Goal: Task Accomplishment & Management: Manage account settings

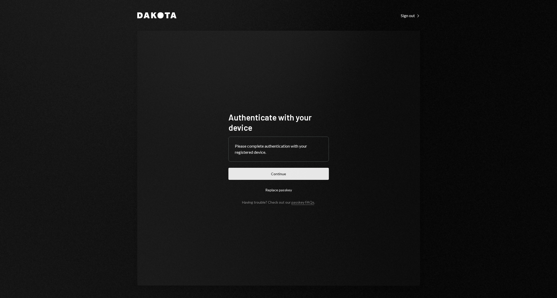
click at [310, 178] on button "Continue" at bounding box center [278, 174] width 100 height 12
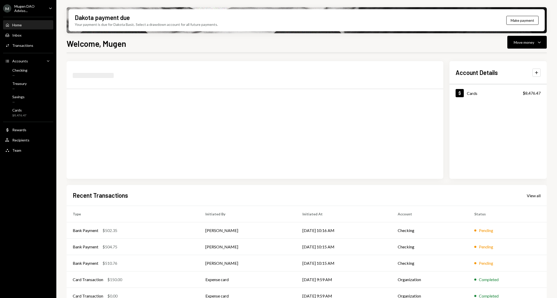
scroll to position [10, 0]
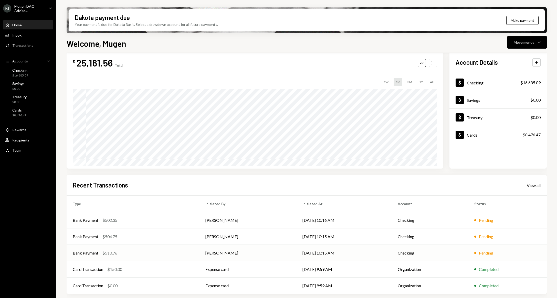
click at [153, 251] on div "Bank Payment $510.76" at bounding box center [133, 253] width 120 height 6
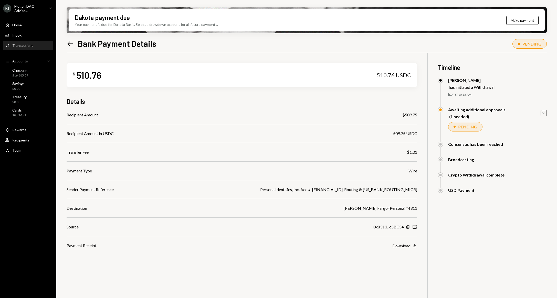
click at [545, 114] on icon "Caret Down" at bounding box center [544, 113] width 6 height 6
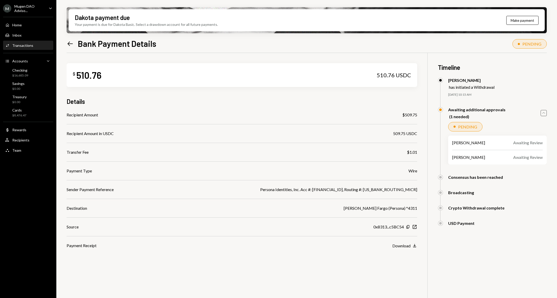
click at [29, 12] on div "Mugen DAO Adviso..." at bounding box center [29, 8] width 30 height 9
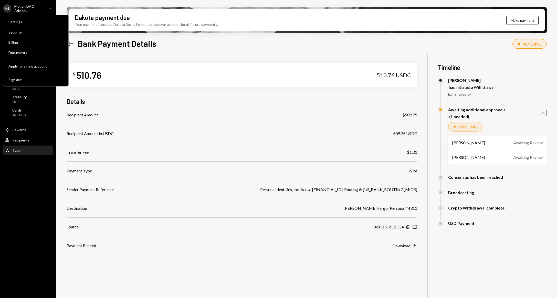
click at [20, 150] on div "Team Team" at bounding box center [28, 150] width 46 height 5
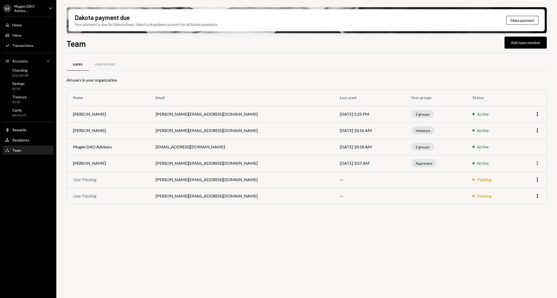
click at [537, 164] on icon "More" at bounding box center [537, 163] width 6 height 6
click at [109, 67] on div "User Groups" at bounding box center [105, 65] width 33 height 12
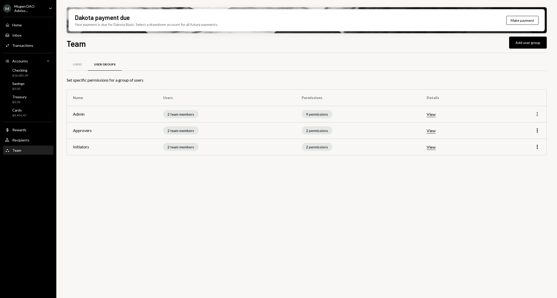
click at [538, 114] on icon "More" at bounding box center [537, 114] width 6 height 6
click at [522, 128] on div "Edit" at bounding box center [526, 125] width 26 height 9
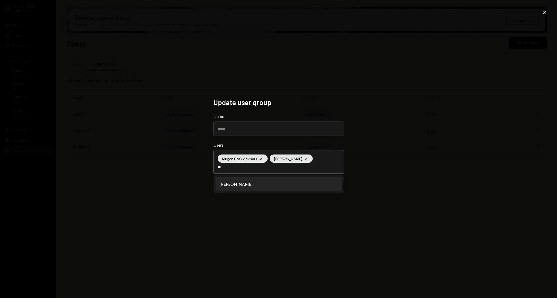
type input "**"
click at [296, 180] on li "[PERSON_NAME]" at bounding box center [279, 184] width 126 height 14
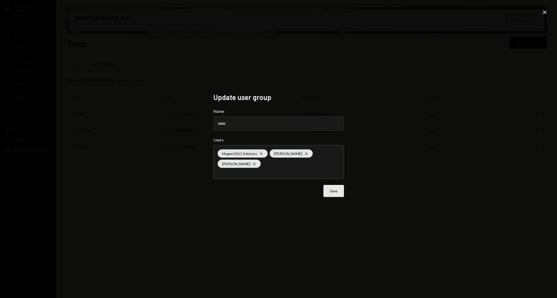
click at [338, 190] on button "Save" at bounding box center [334, 191] width 20 height 12
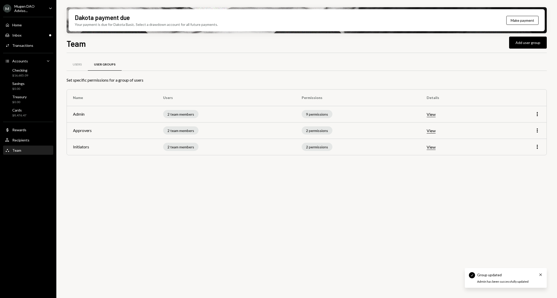
click at [15, 148] on div "Team Team" at bounding box center [13, 150] width 16 height 5
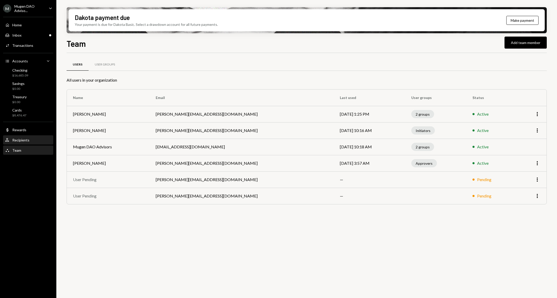
click at [24, 138] on div "Recipients" at bounding box center [20, 140] width 17 height 4
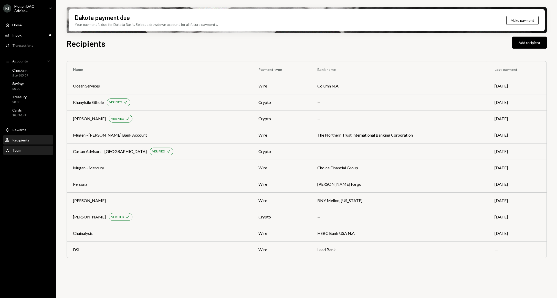
click at [21, 148] on div "Team Team" at bounding box center [28, 150] width 46 height 5
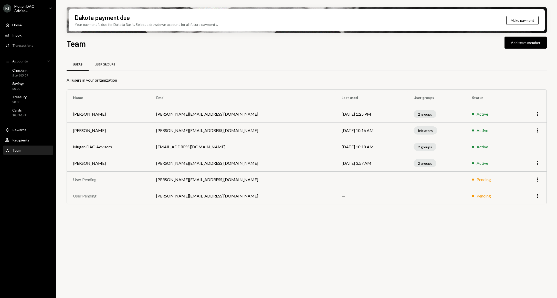
click at [98, 64] on div "User Groups" at bounding box center [105, 64] width 20 height 4
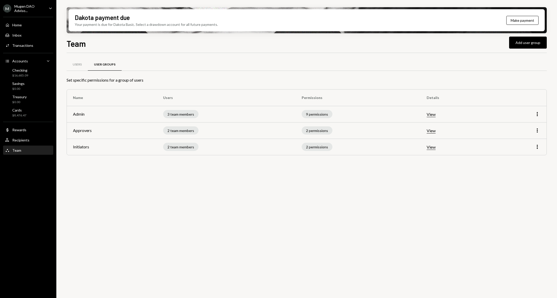
click at [28, 9] on div "Mugen DAO Adviso..." at bounding box center [29, 8] width 30 height 9
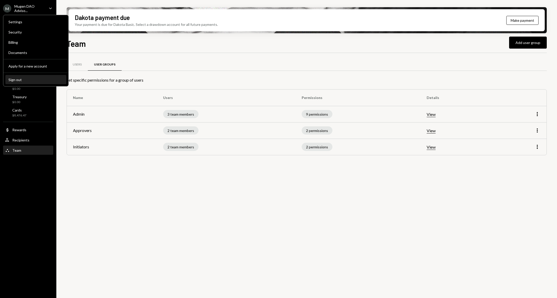
click at [19, 79] on div "Sign out" at bounding box center [35, 80] width 55 height 4
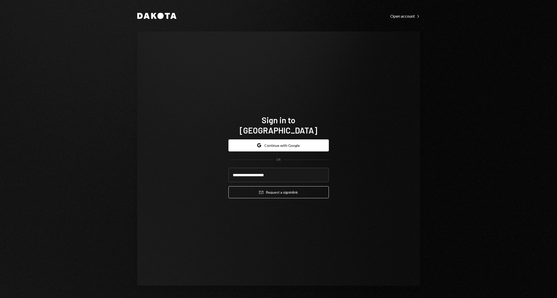
type input "**********"
click at [270, 188] on button "Email Request a sign in link" at bounding box center [278, 192] width 100 height 12
